Goal: Feedback & Contribution: Contribute content

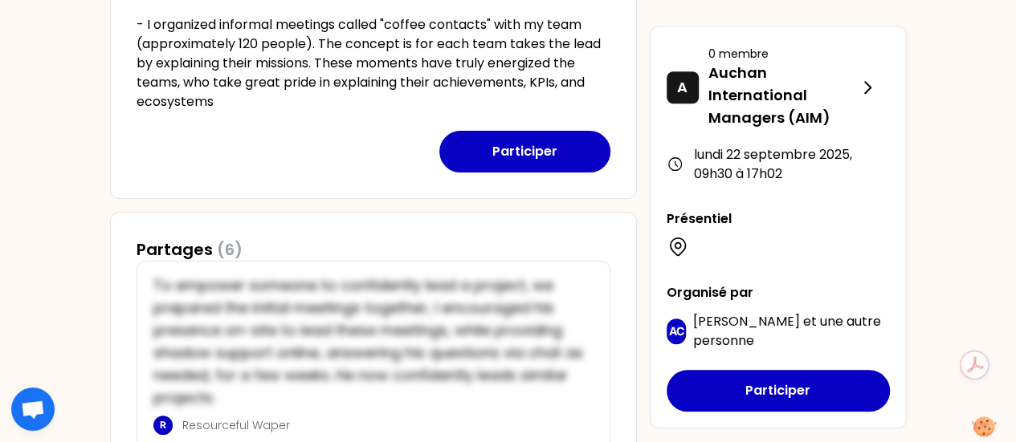
scroll to position [241, 0]
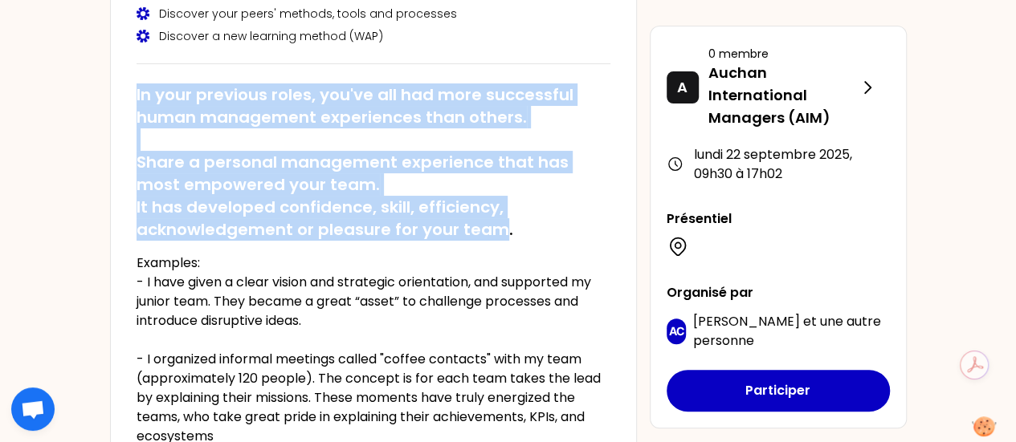
drag, startPoint x: 137, startPoint y: 91, endPoint x: 503, endPoint y: 227, distance: 390.8
click at [503, 227] on h2 "In your previous roles, you've all had more successful human management experie…" at bounding box center [374, 162] width 474 height 157
copy h2 "In your previous roles, you've all had more successful human management experie…"
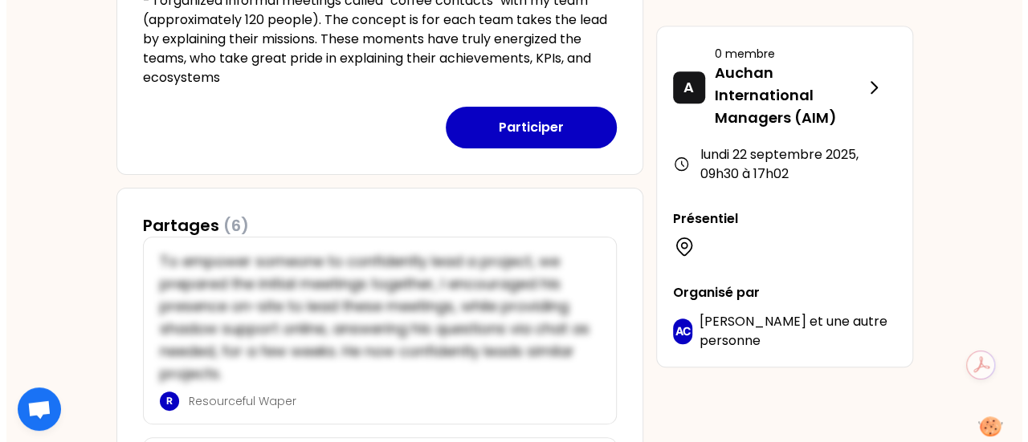
scroll to position [642, 0]
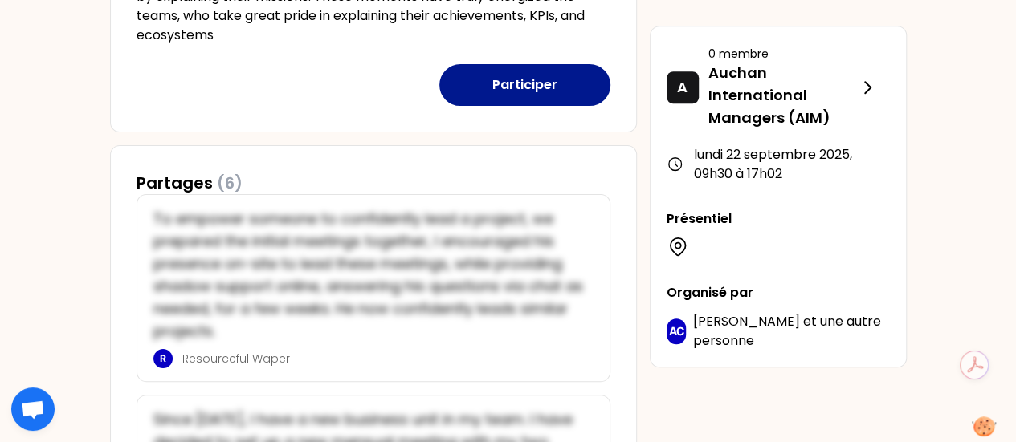
click at [520, 87] on button "Participer" at bounding box center [524, 85] width 171 height 42
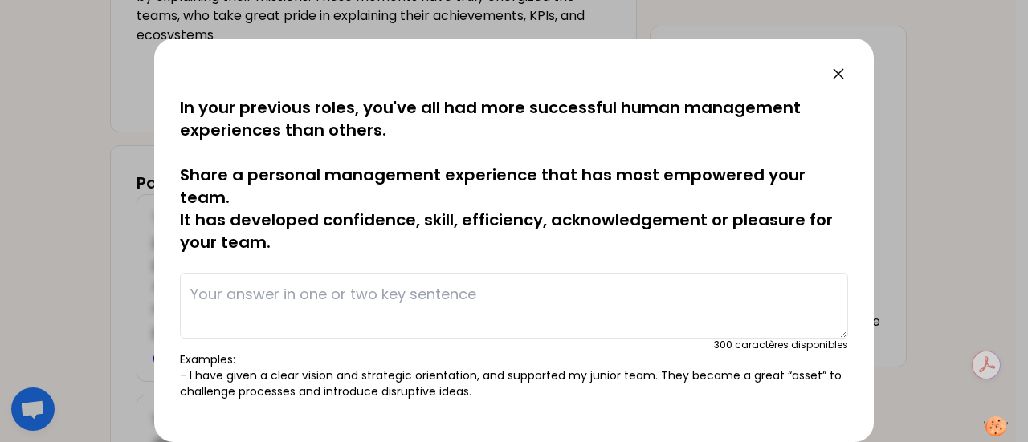
click at [302, 300] on textarea at bounding box center [514, 306] width 668 height 66
paste textarea "In my daily work, team members often came to me with issues, and I used to reac…"
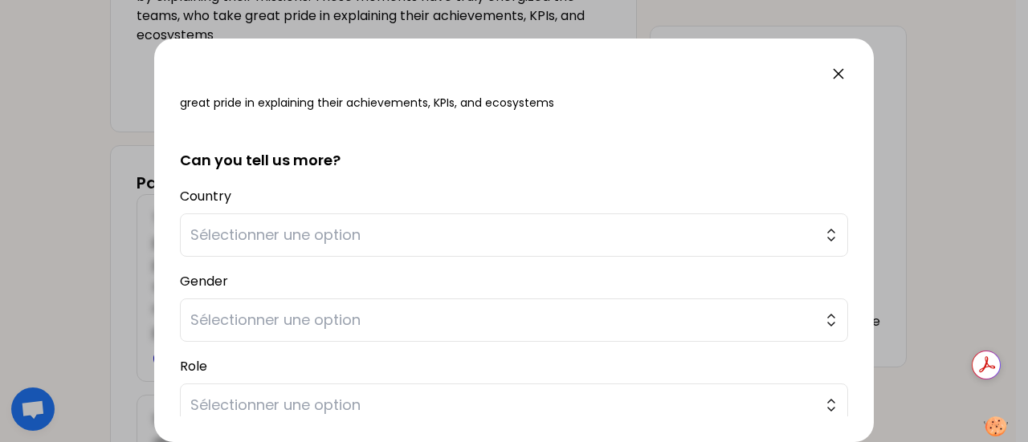
scroll to position [365, 0]
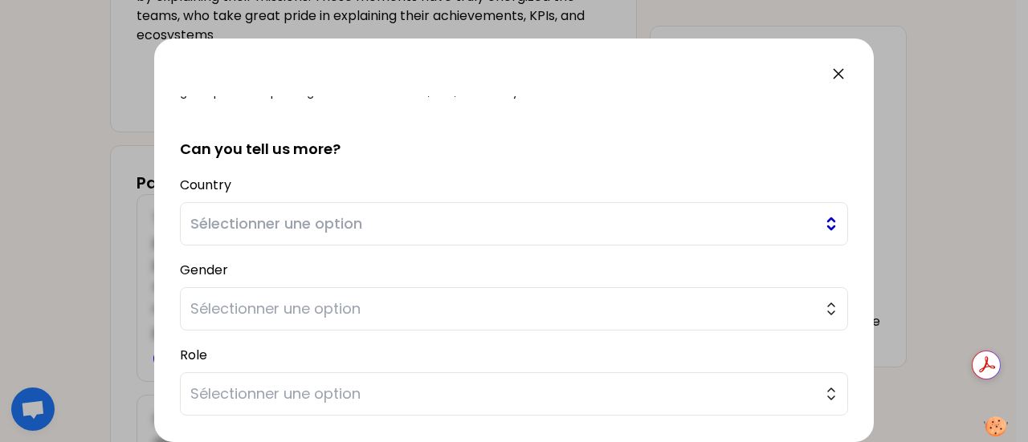
type textarea "In my daily work, team members often came to me with issues, and I used to reac…"
click at [624, 228] on span "Sélectionner une option" at bounding box center [502, 224] width 625 height 22
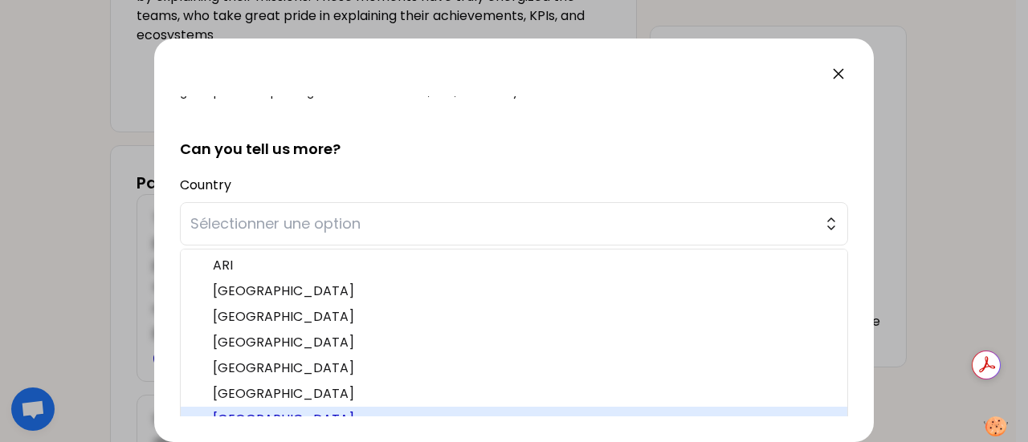
scroll to position [389, 0]
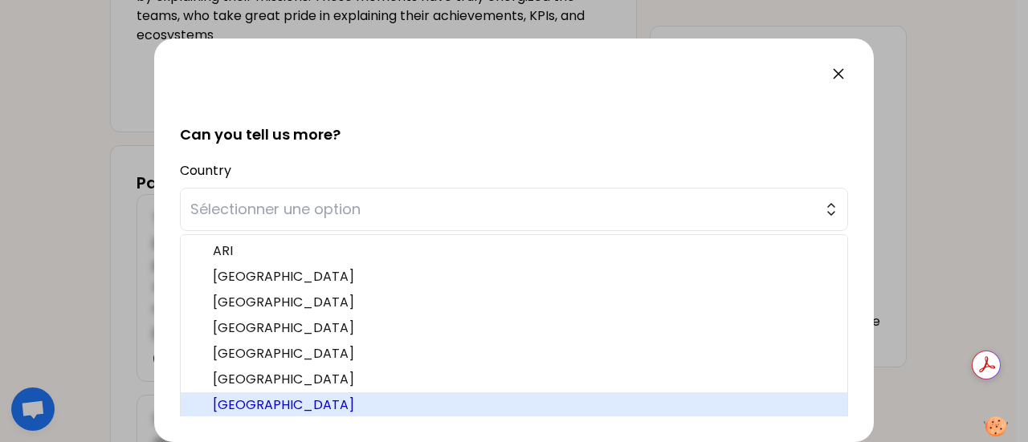
click at [532, 398] on span "[GEOGRAPHIC_DATA]" at bounding box center [523, 405] width 621 height 19
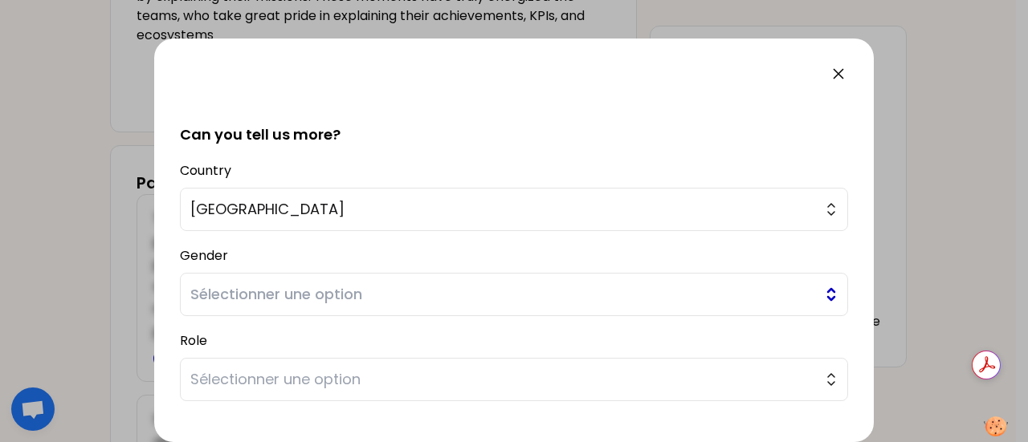
click at [543, 288] on span "Sélectionner une option" at bounding box center [502, 294] width 625 height 22
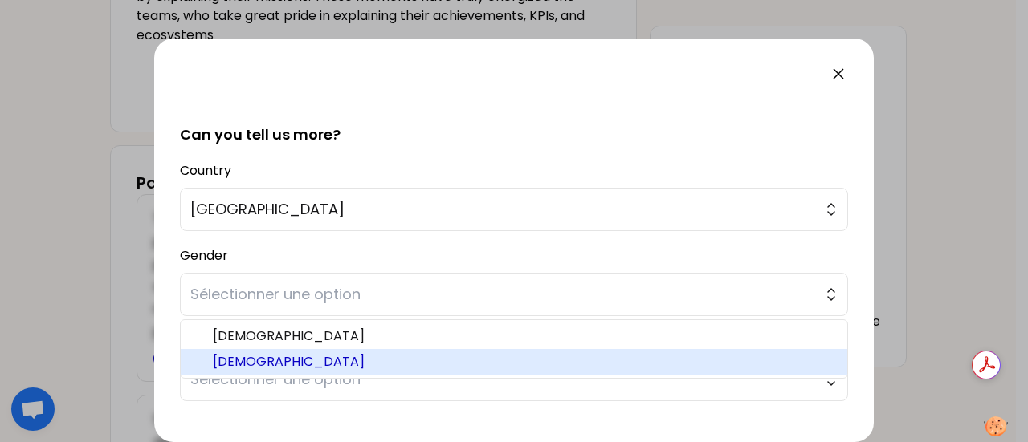
click at [513, 357] on span "[DEMOGRAPHIC_DATA]" at bounding box center [523, 362] width 621 height 19
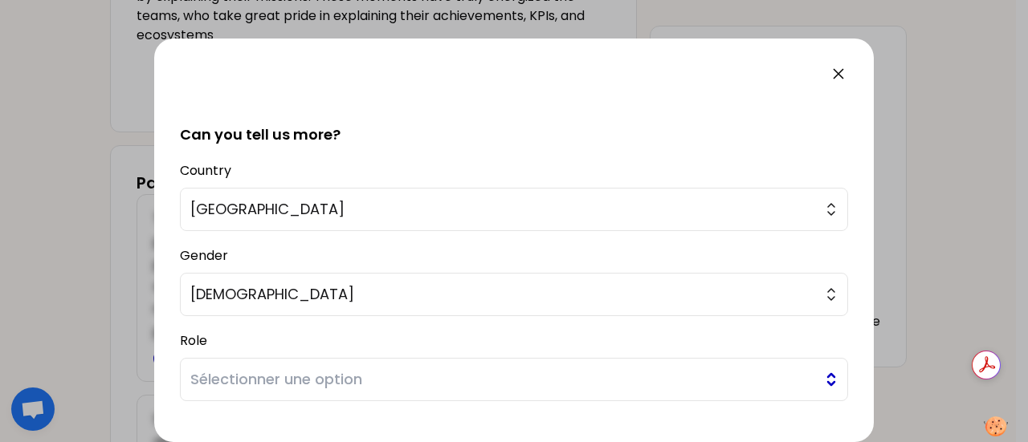
click at [510, 387] on span "Sélectionner une option" at bounding box center [502, 380] width 625 height 22
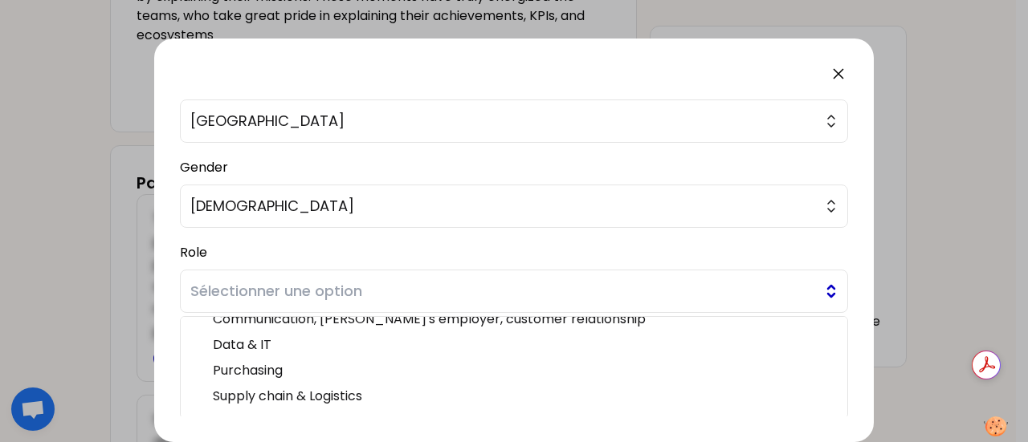
scroll to position [110, 0]
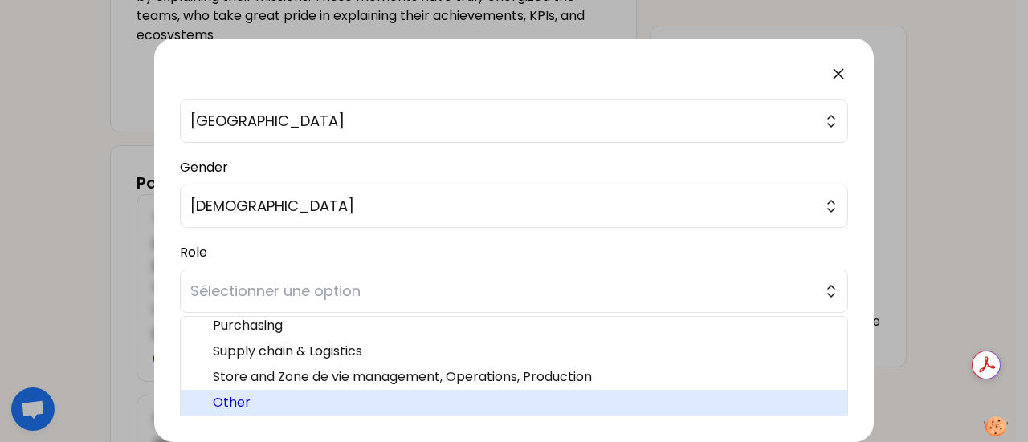
click at [411, 404] on span "Other" at bounding box center [523, 402] width 621 height 19
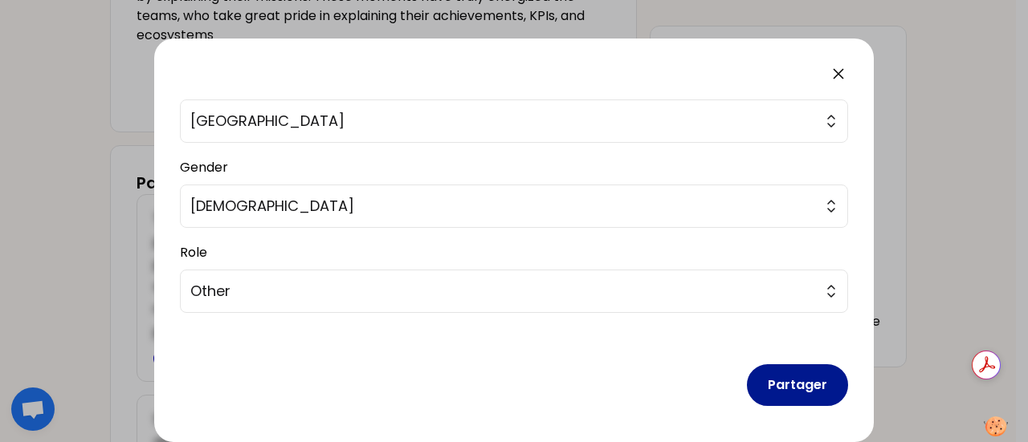
click at [793, 381] on button "Partager" at bounding box center [797, 386] width 101 height 42
click at [789, 382] on button "Partager" at bounding box center [797, 386] width 101 height 42
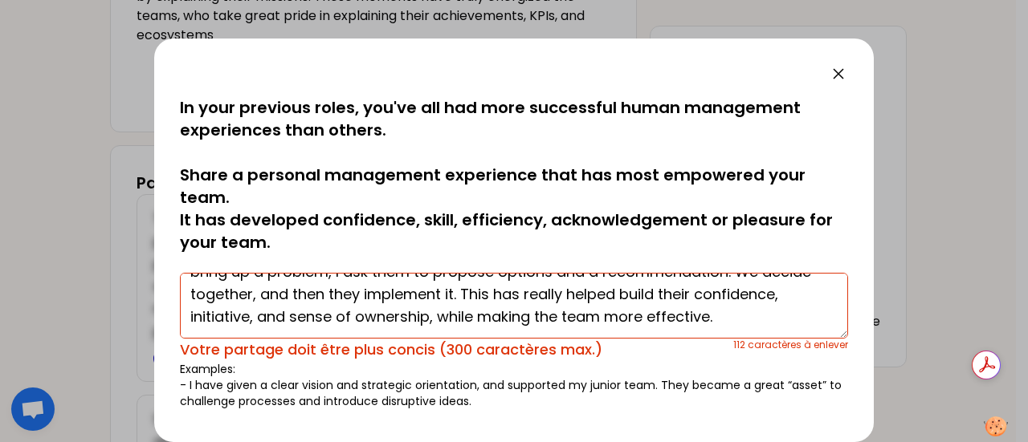
scroll to position [0, 0]
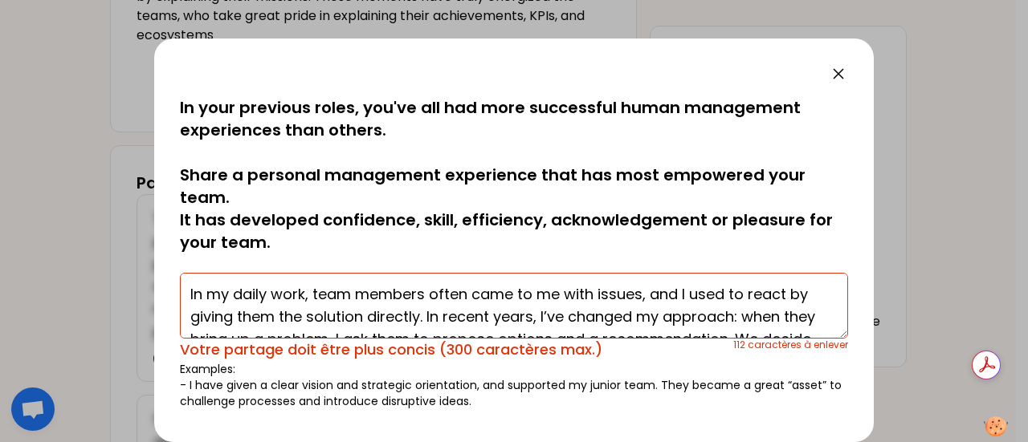
drag, startPoint x: 807, startPoint y: 320, endPoint x: 11, endPoint y: 208, distance: 803.6
click at [11, 208] on div "sauvegardé In your previous roles, you've all had more successful human managem…" at bounding box center [514, 221] width 1028 height 442
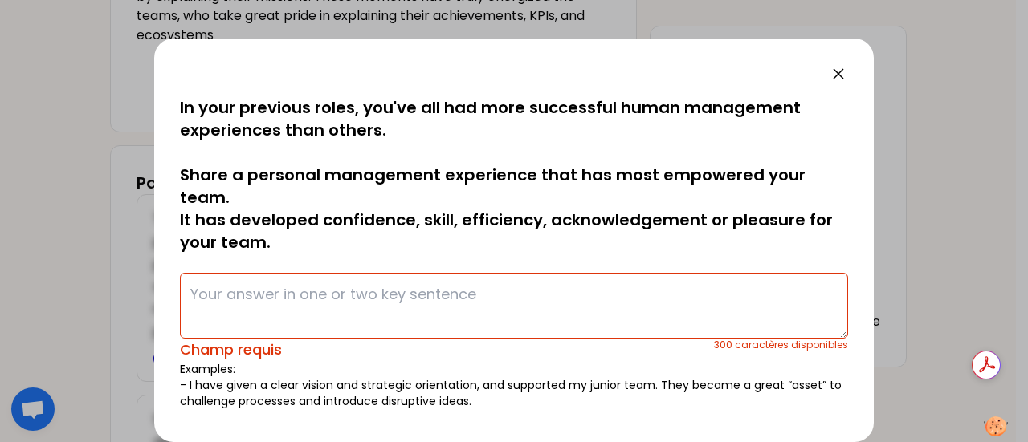
paste textarea "I noticed my team relied on me for answers, so I encouraged them to bring solut…"
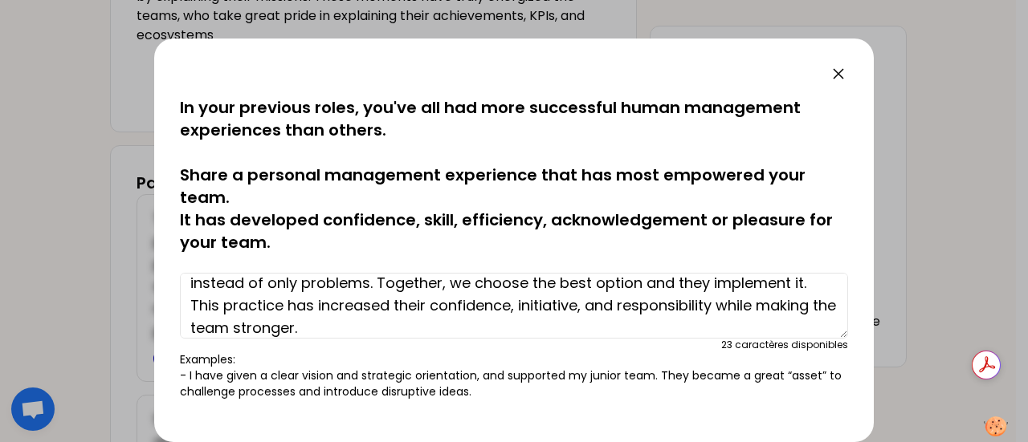
scroll to position [467, 0]
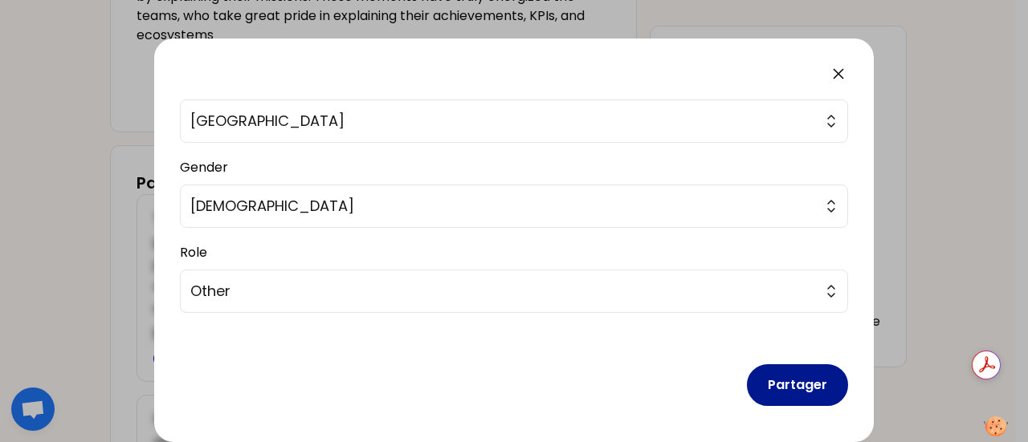
type textarea "I noticed my team relied on me for answers, so I encouraged them to bring solut…"
click at [782, 381] on button "Partager" at bounding box center [797, 386] width 101 height 42
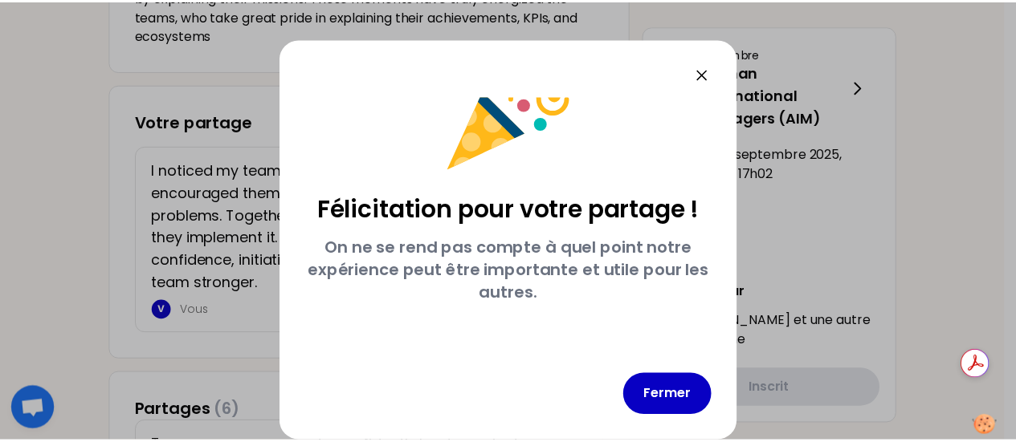
scroll to position [55, 0]
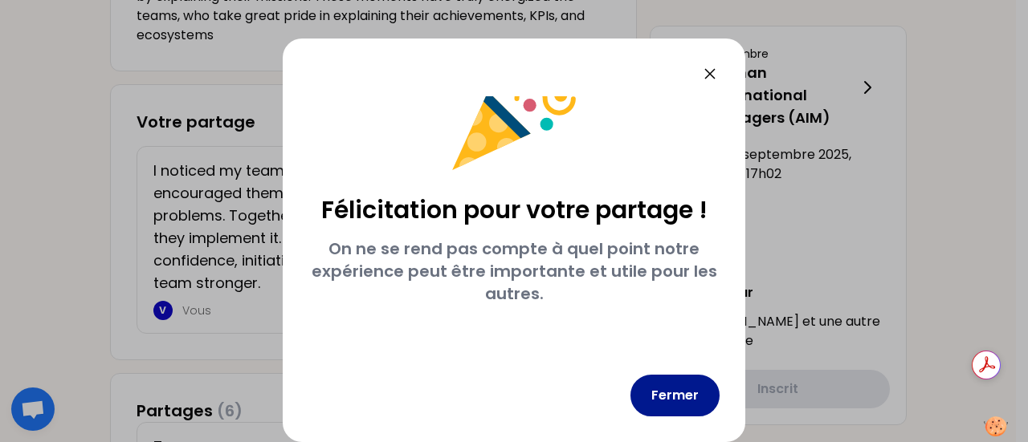
click at [681, 401] on button "Fermer" at bounding box center [674, 396] width 89 height 42
